Goal: Find contact information

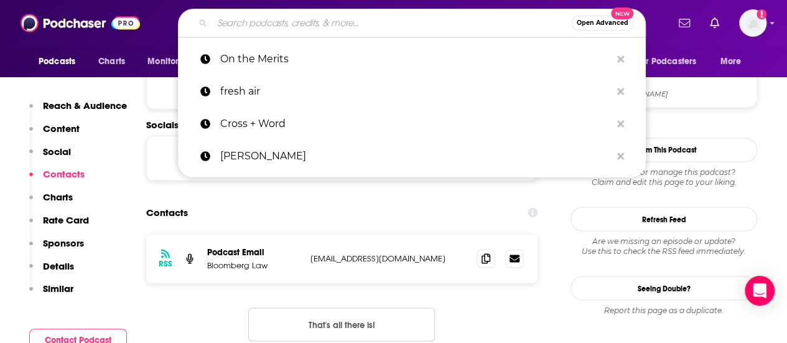
click at [284, 21] on input "Search podcasts, credits, & more..." at bounding box center [391, 23] width 359 height 20
paste input "APPLE NEWS IN CONVERSATION"
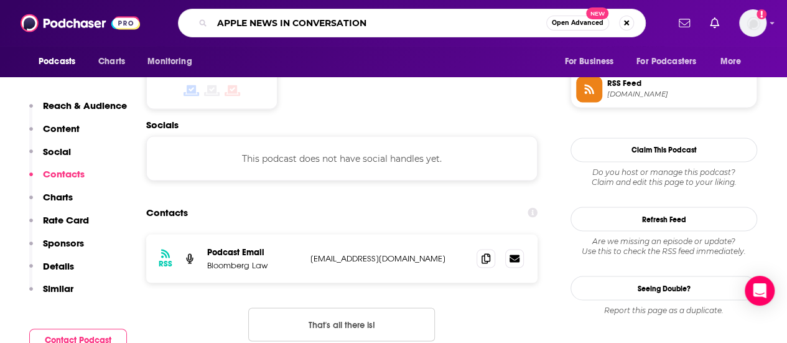
type input "APPLE NEWS IN CONVERSATION"
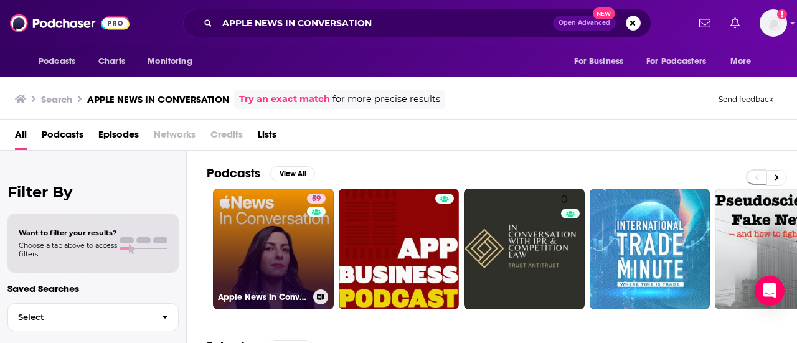
click at [260, 237] on link "59 Apple News In Conversation" at bounding box center [273, 249] width 121 height 121
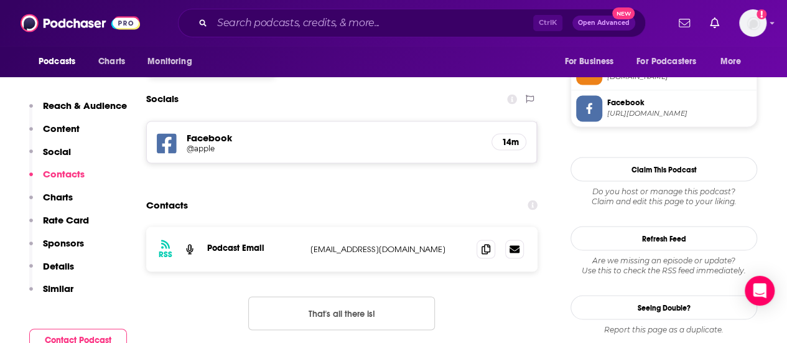
scroll to position [1047, 0]
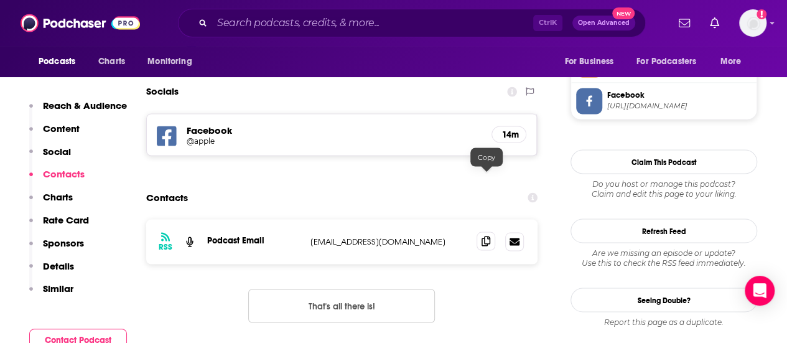
click at [487, 236] on icon at bounding box center [486, 241] width 9 height 10
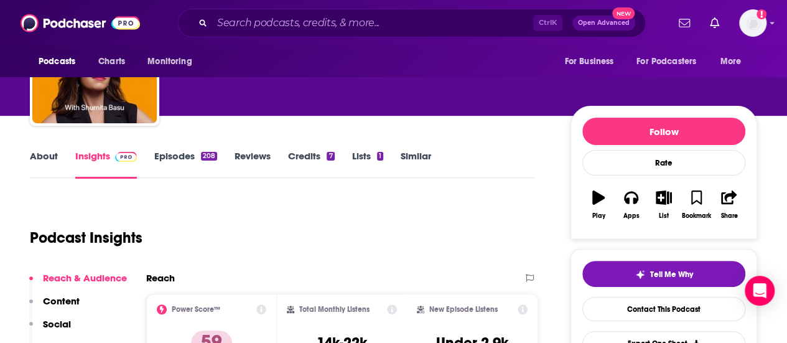
scroll to position [0, 0]
